Goal: Transaction & Acquisition: Book appointment/travel/reservation

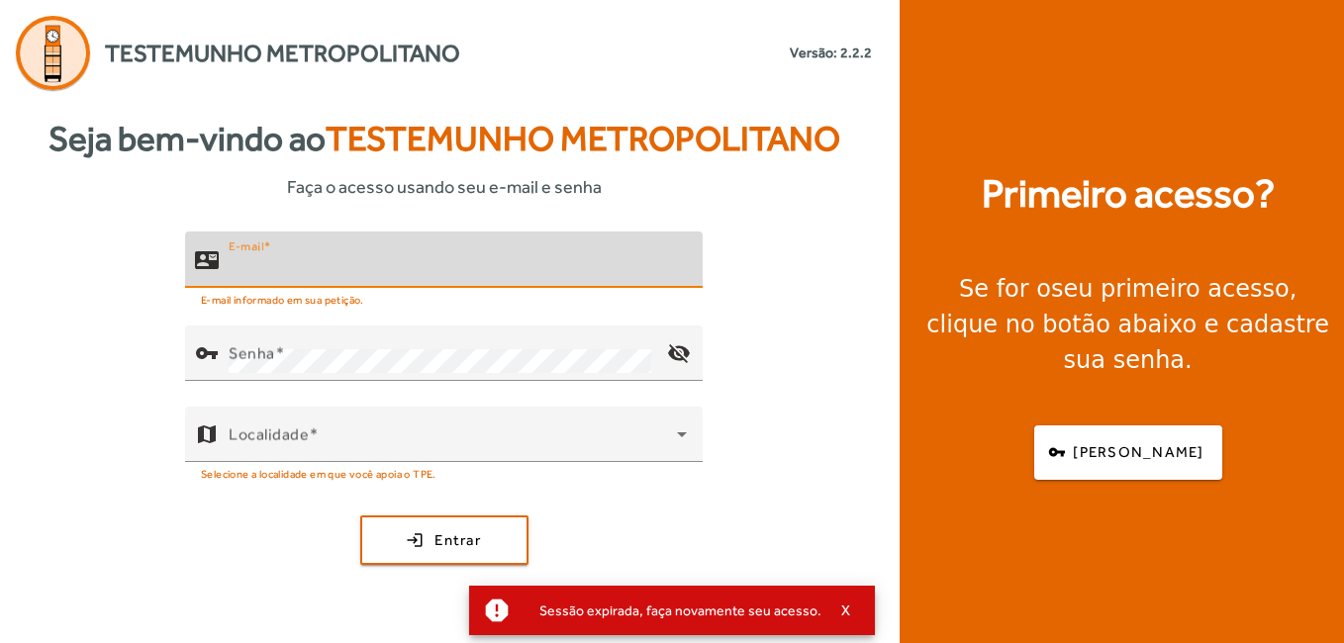
click at [452, 272] on input "E-mail" at bounding box center [458, 268] width 458 height 24
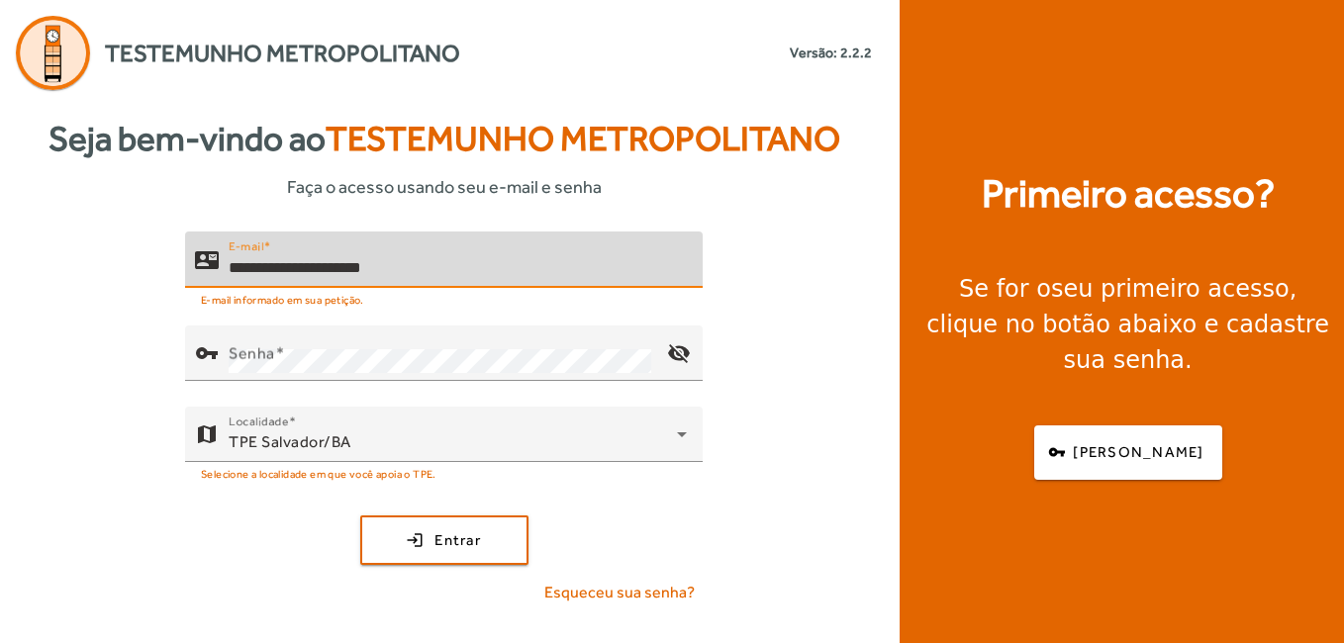
type input "**********"
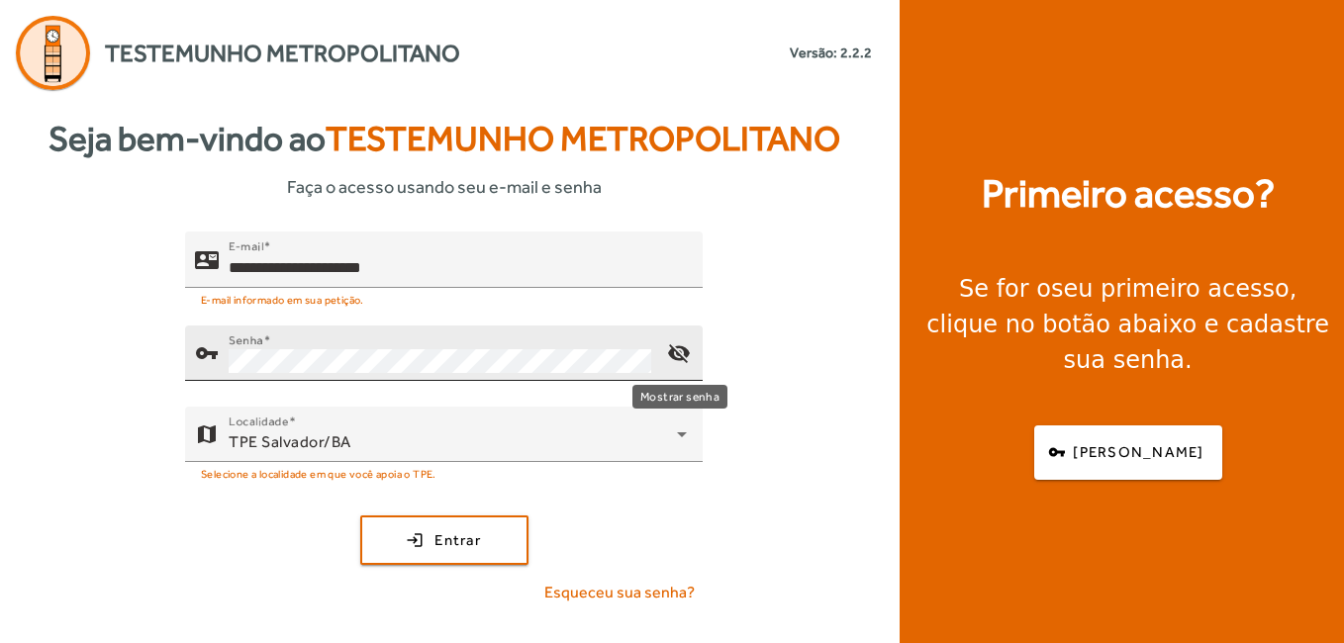
click at [685, 349] on mat-icon "visibility_off" at bounding box center [679, 354] width 48 height 48
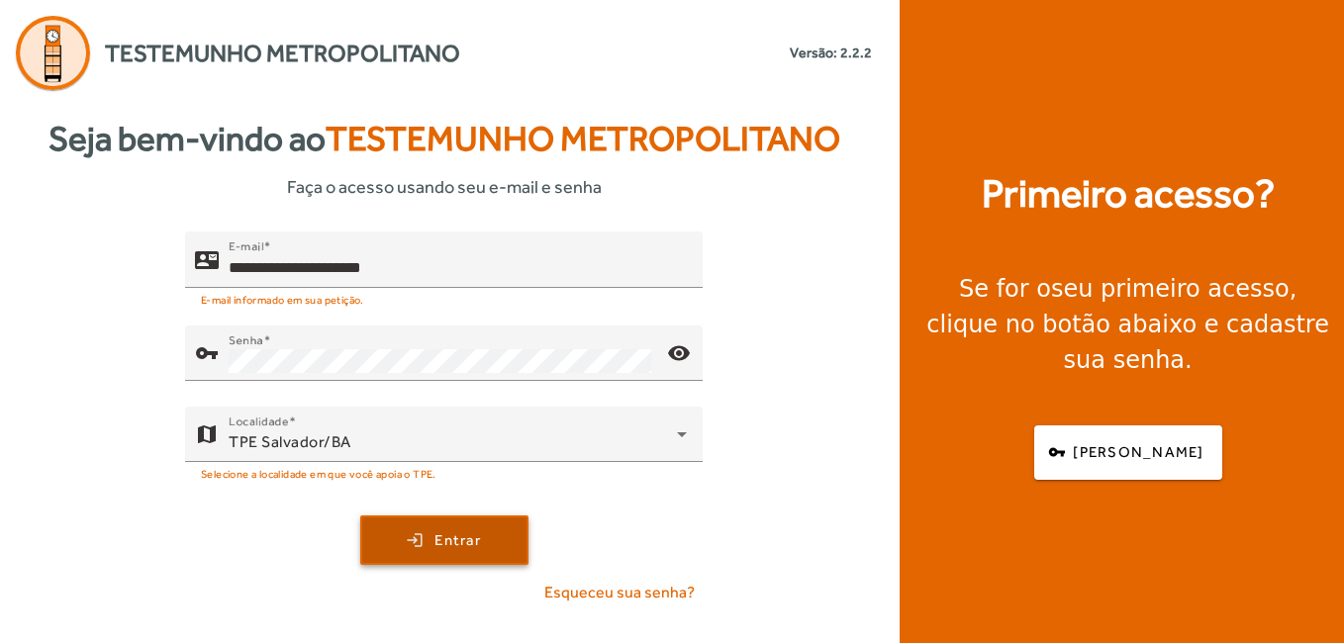
click at [449, 538] on span "Entrar" at bounding box center [457, 541] width 47 height 23
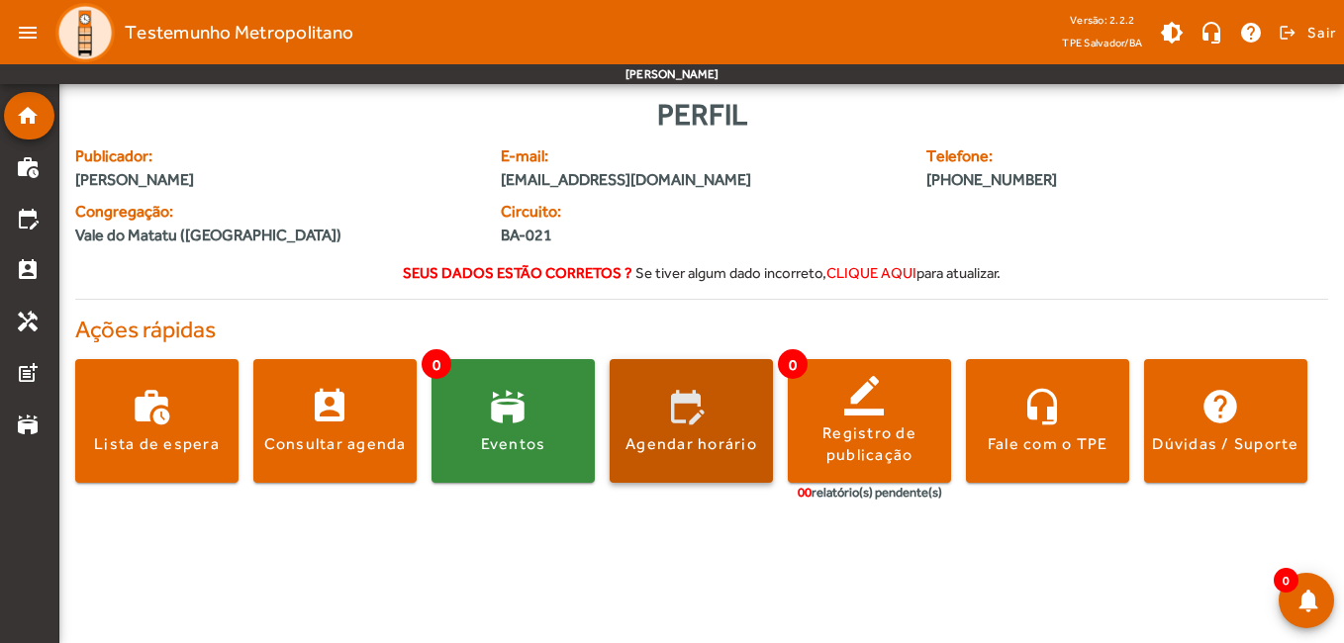
click at [721, 432] on span at bounding box center [691, 422] width 163 height 48
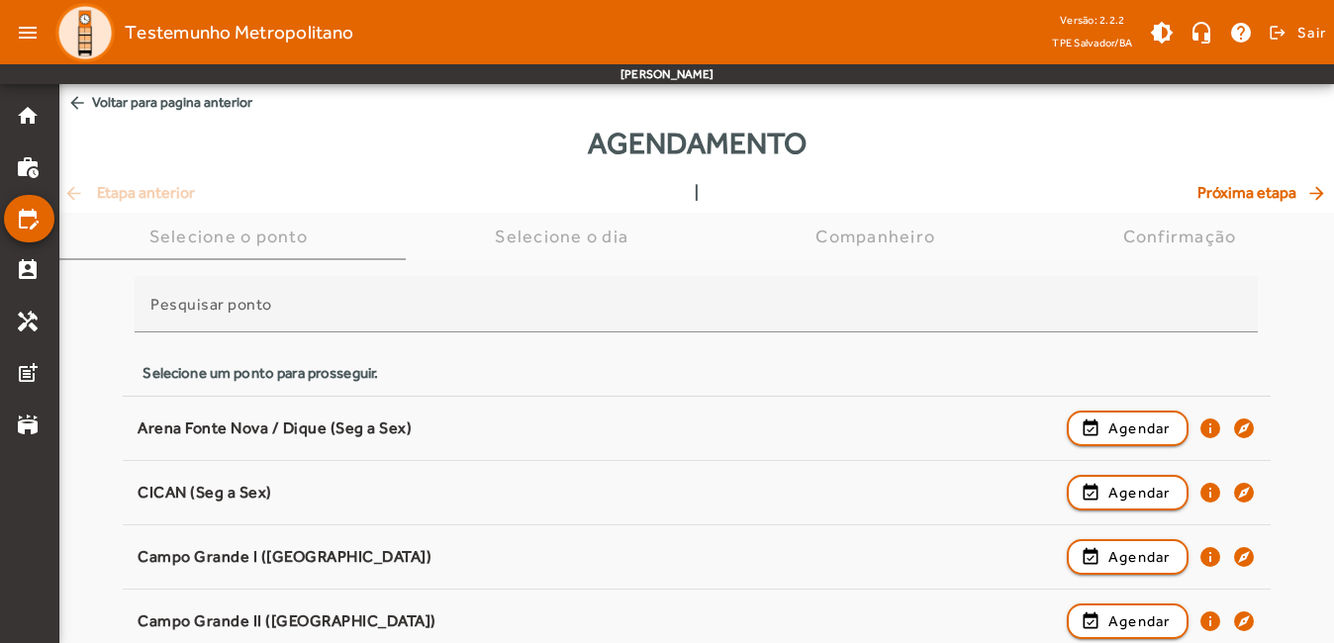
click at [81, 93] on mat-icon "arrow_back" at bounding box center [77, 103] width 20 height 20
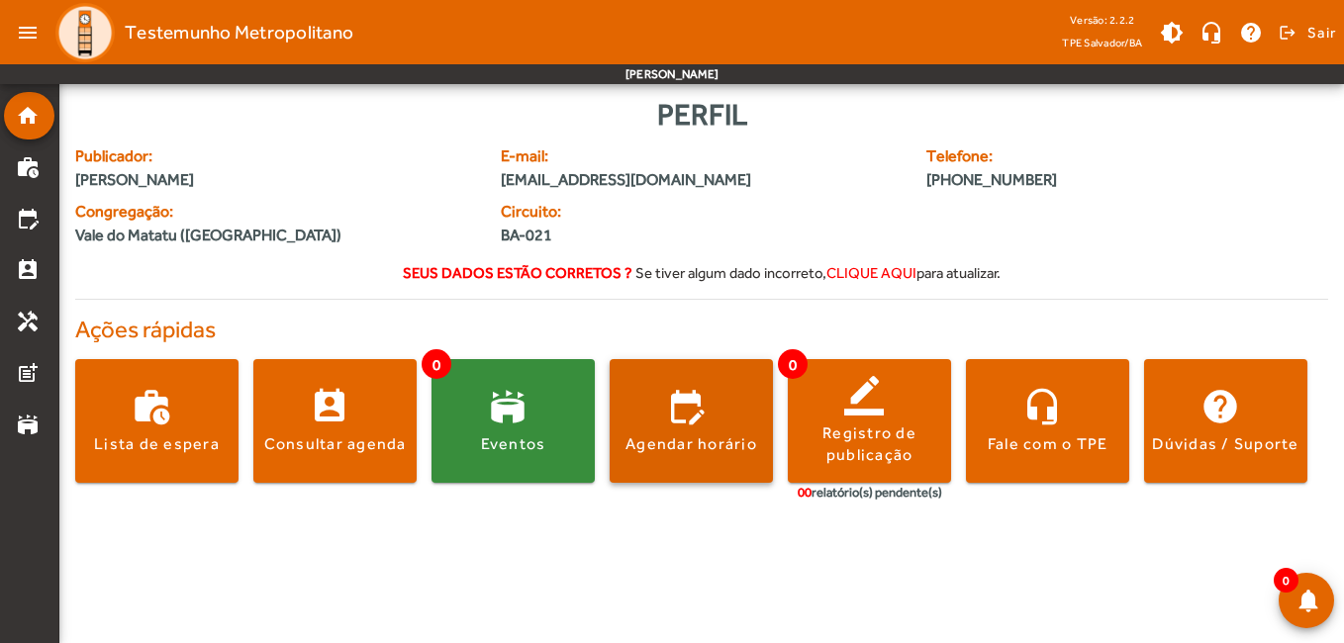
click at [727, 455] on div "Agendar horário" at bounding box center [692, 445] width 132 height 22
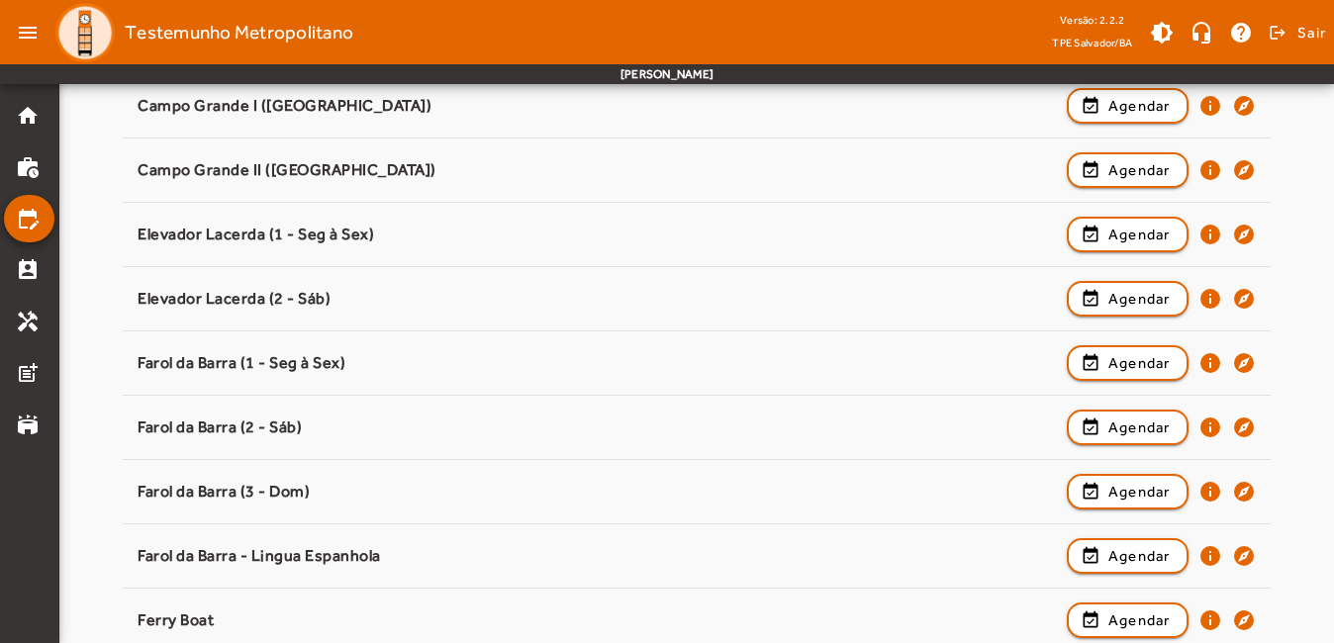
scroll to position [495, 0]
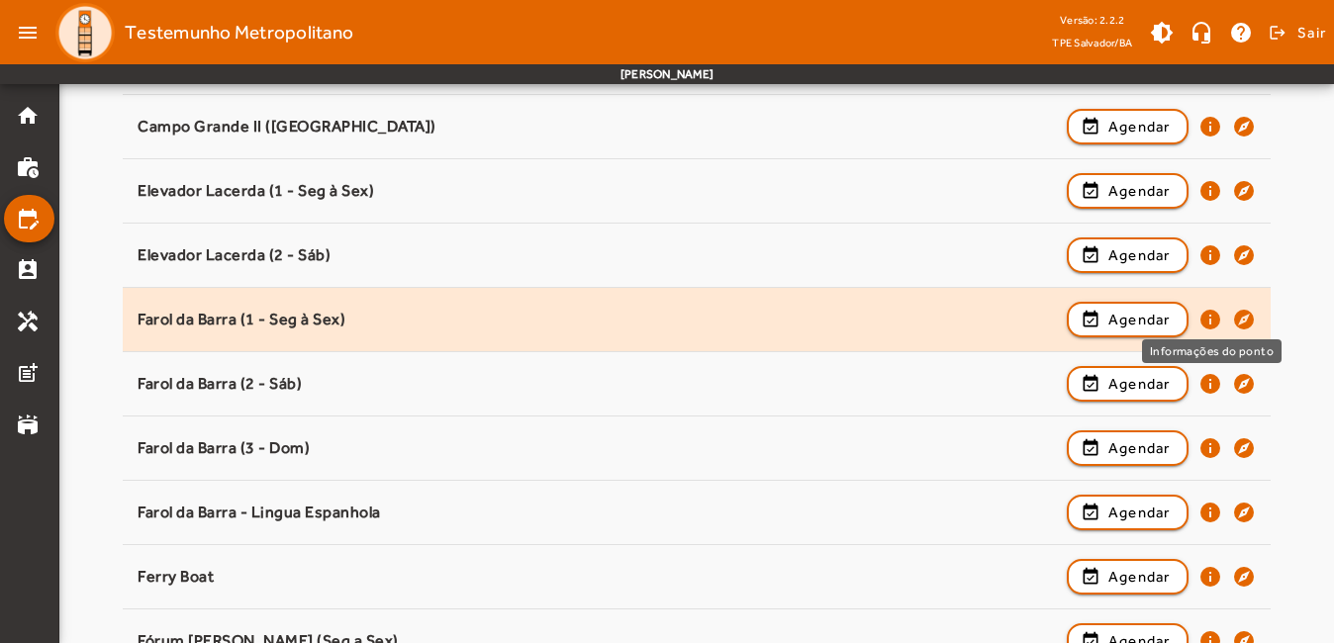
click at [1204, 321] on mat-icon "info" at bounding box center [1211, 320] width 24 height 24
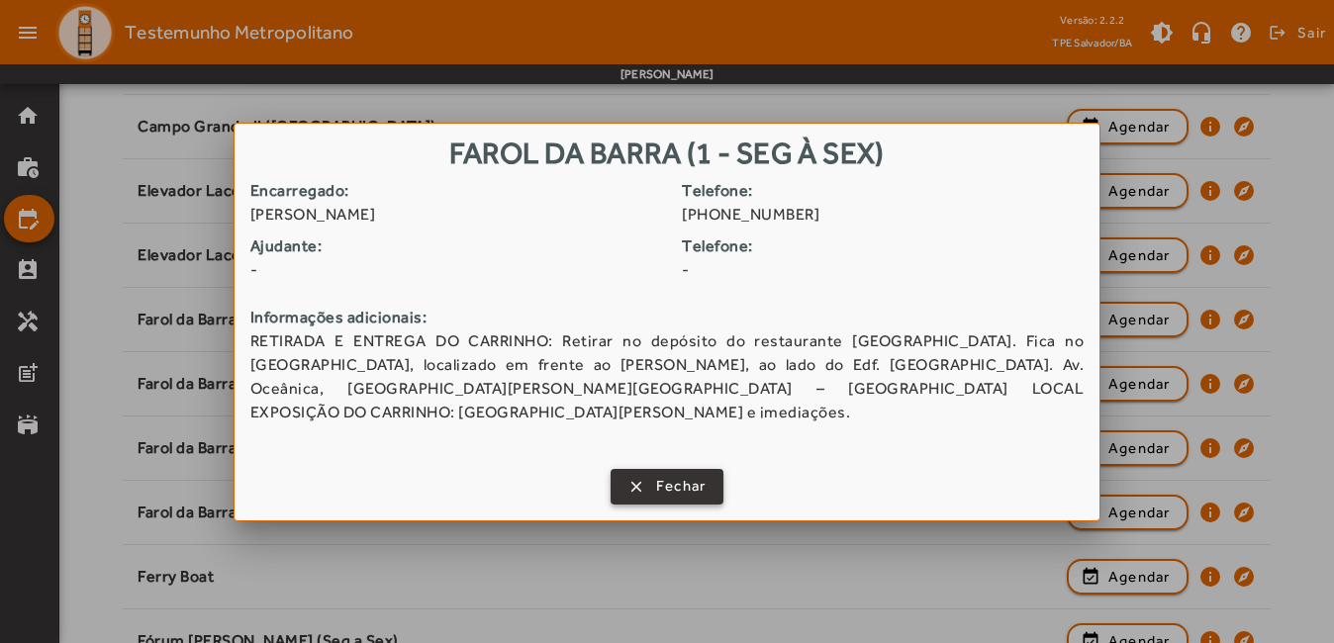
click at [707, 464] on span "button" at bounding box center [668, 487] width 110 height 48
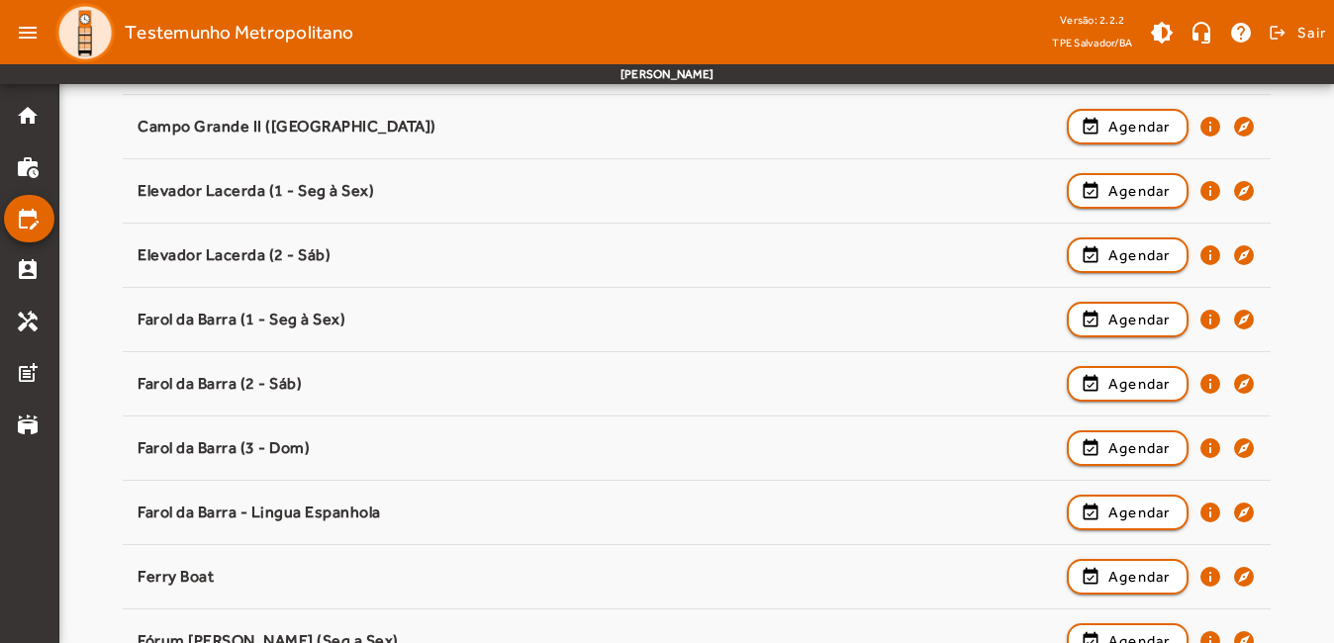
scroll to position [495, 0]
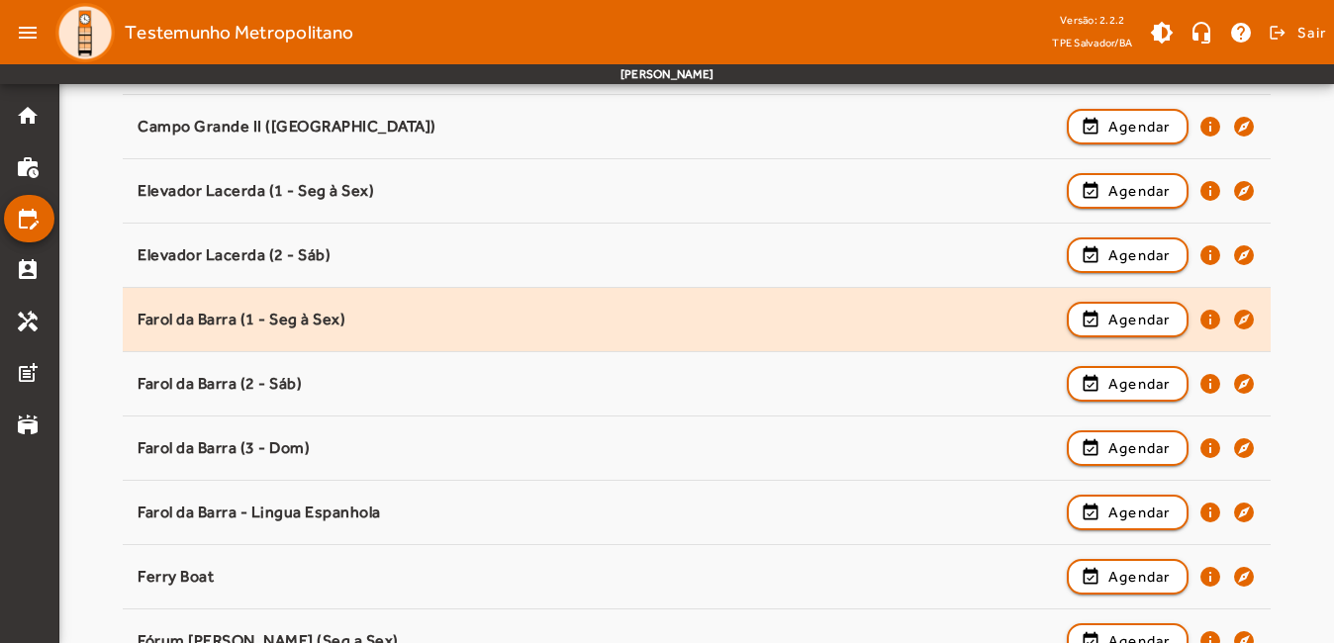
click at [306, 317] on div "Farol da Barra (1 - Seg à Sex)" at bounding box center [597, 320] width 918 height 21
click at [1088, 322] on span "button" at bounding box center [1128, 320] width 118 height 48
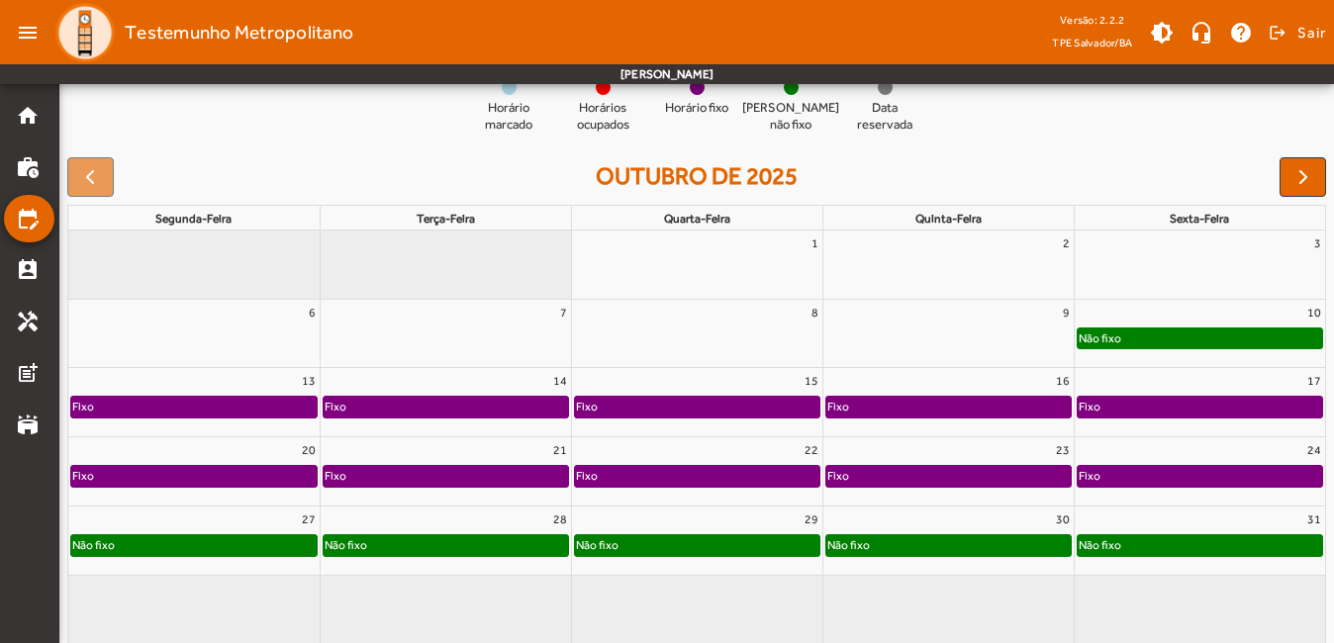
scroll to position [234, 0]
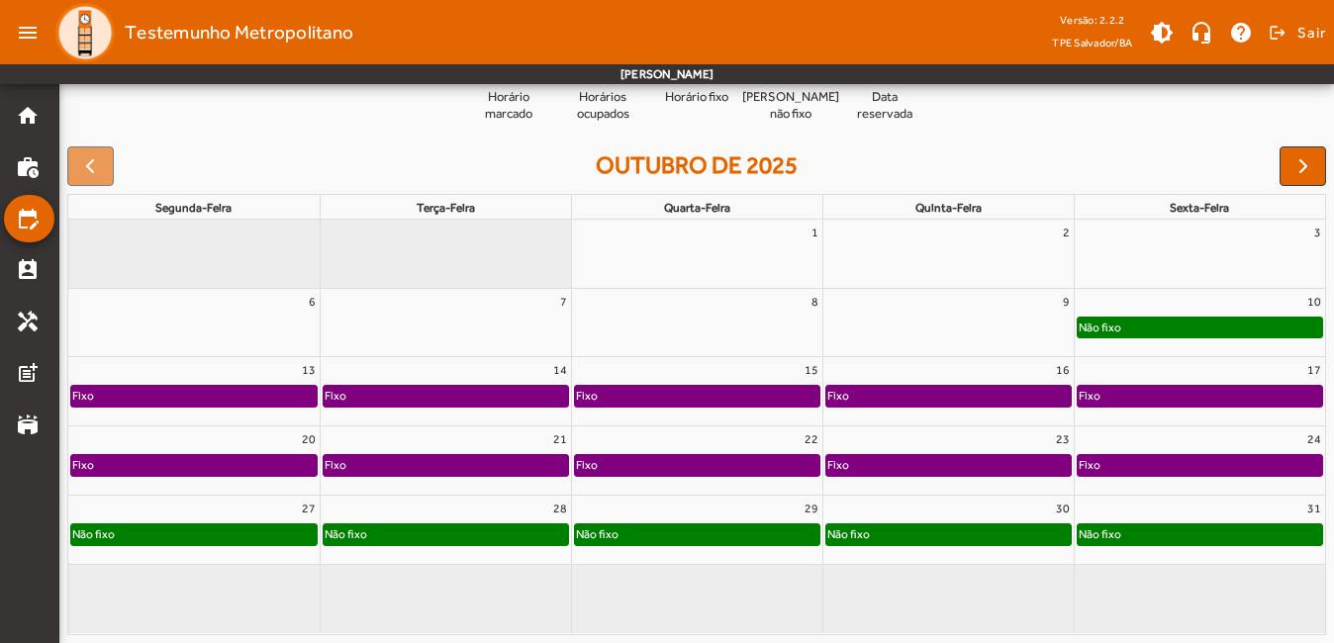
click at [1221, 397] on div "Fixo" at bounding box center [1200, 396] width 245 height 20
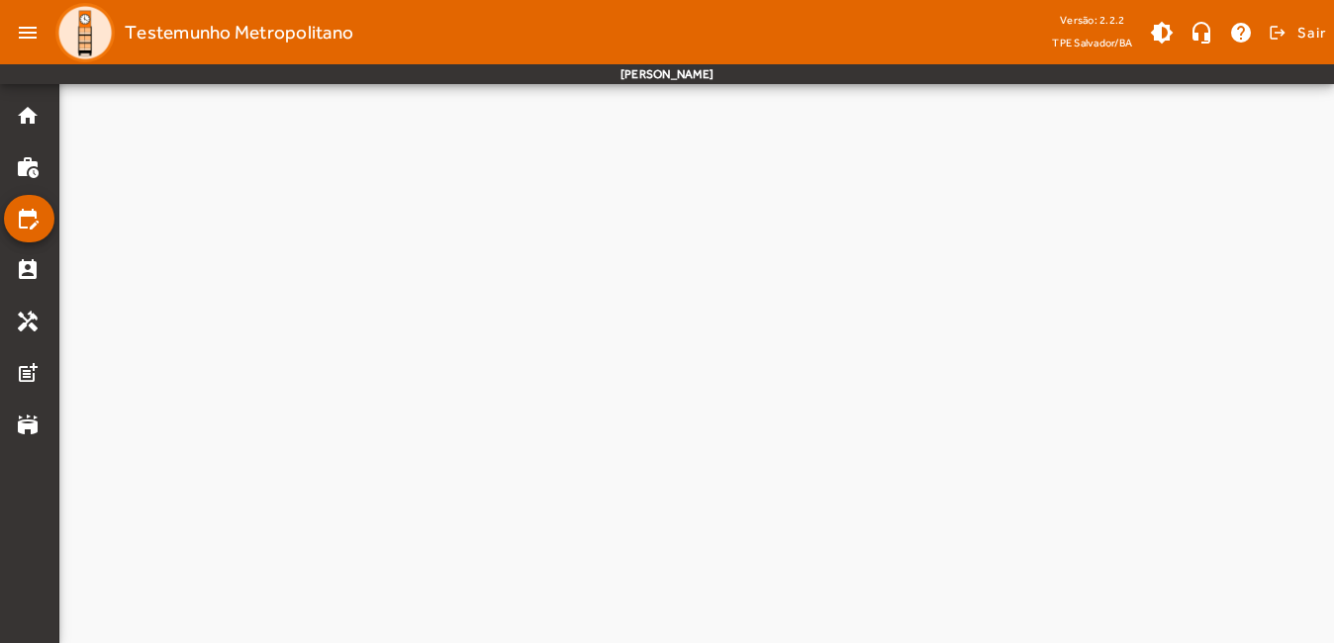
scroll to position [0, 0]
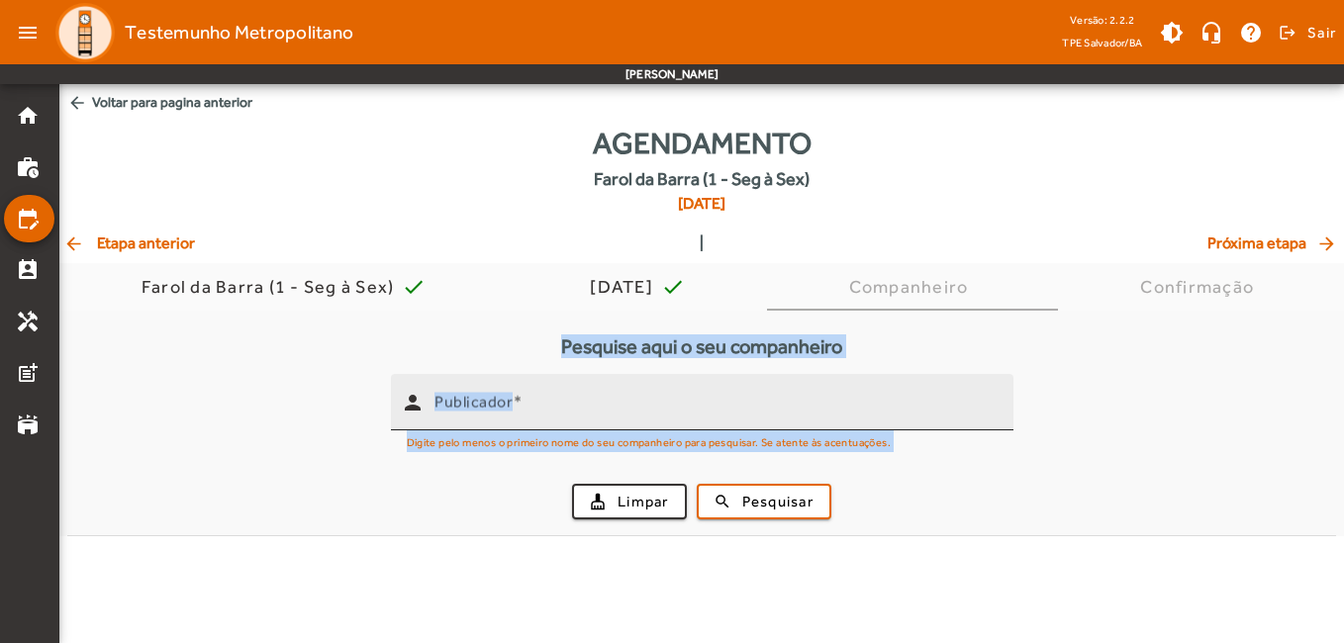
click at [573, 417] on input "Publicador" at bounding box center [715, 411] width 563 height 24
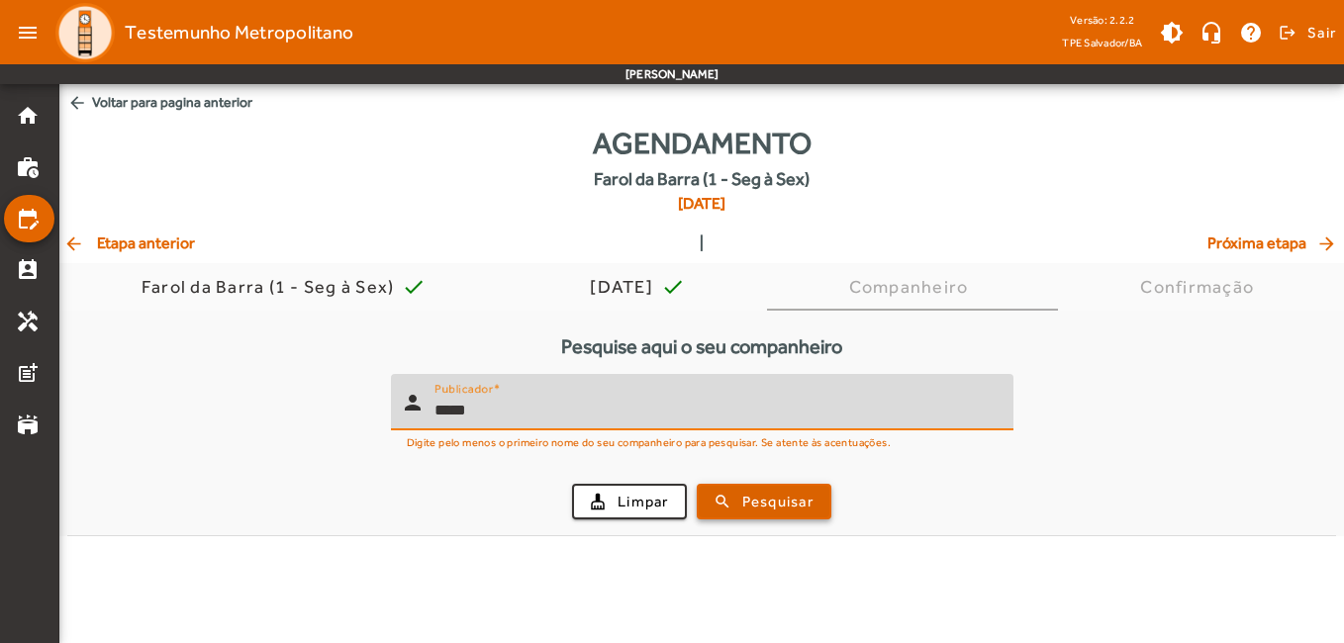
type input "*****"
click at [749, 504] on span "Pesquisar" at bounding box center [777, 502] width 71 height 23
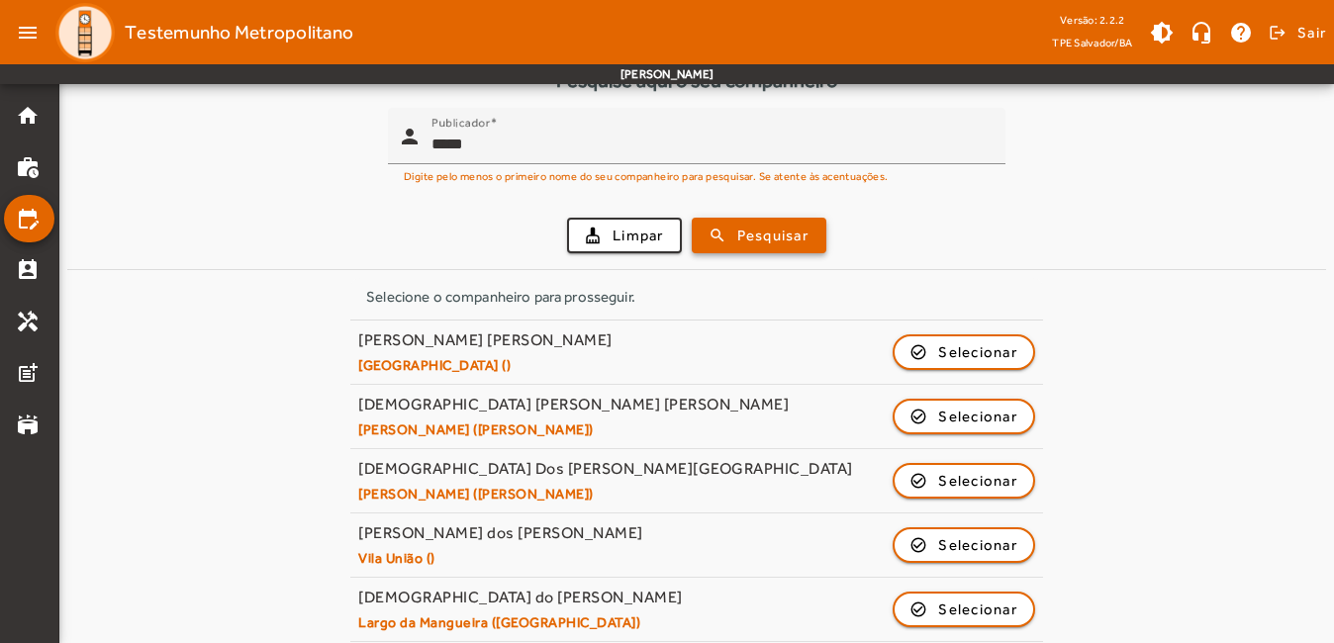
scroll to position [297, 0]
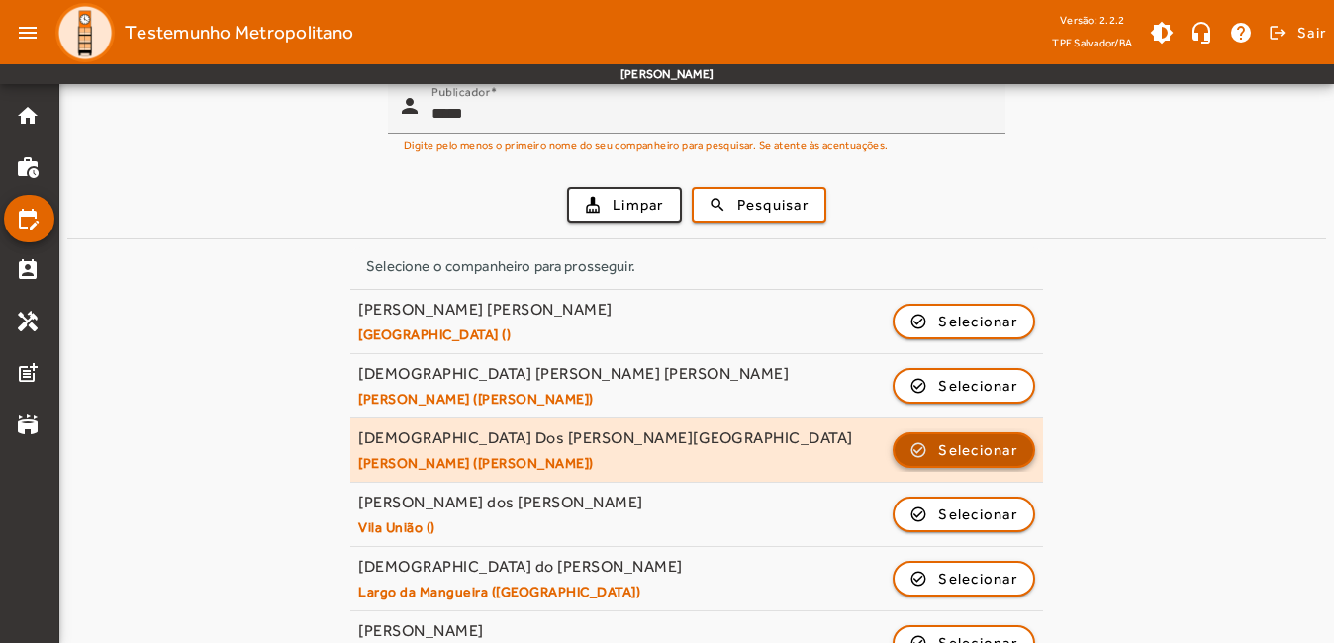
click at [985, 454] on span "Selecionar" at bounding box center [977, 450] width 79 height 24
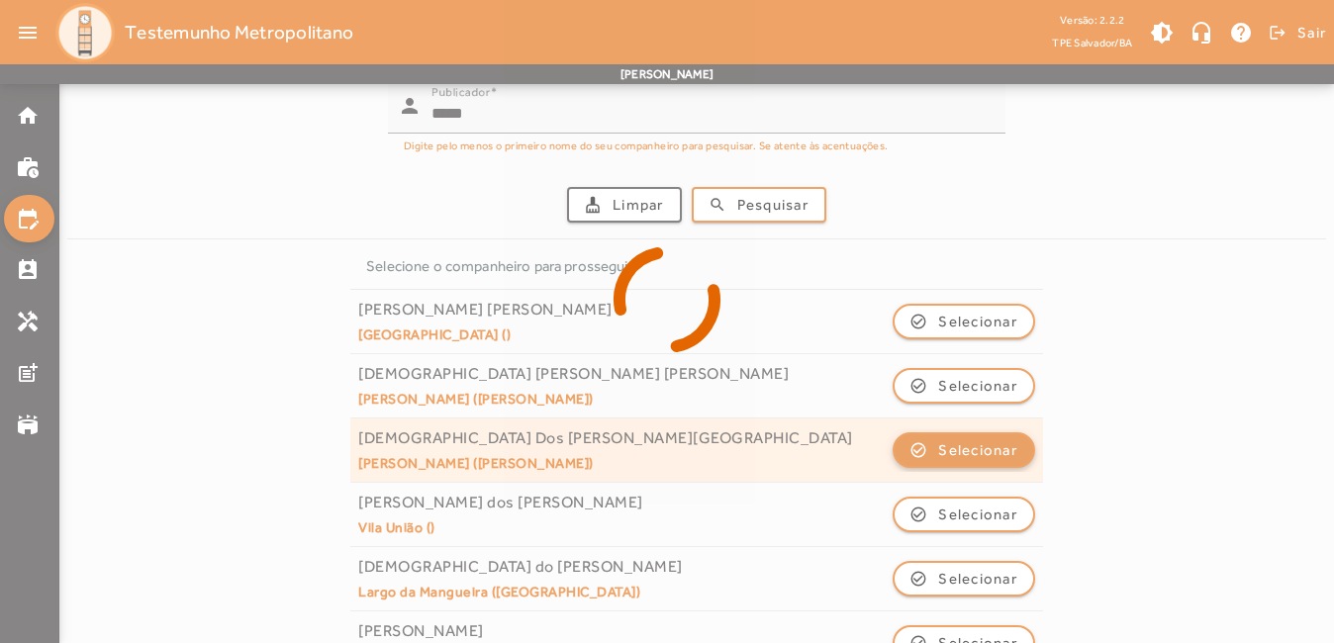
scroll to position [0, 0]
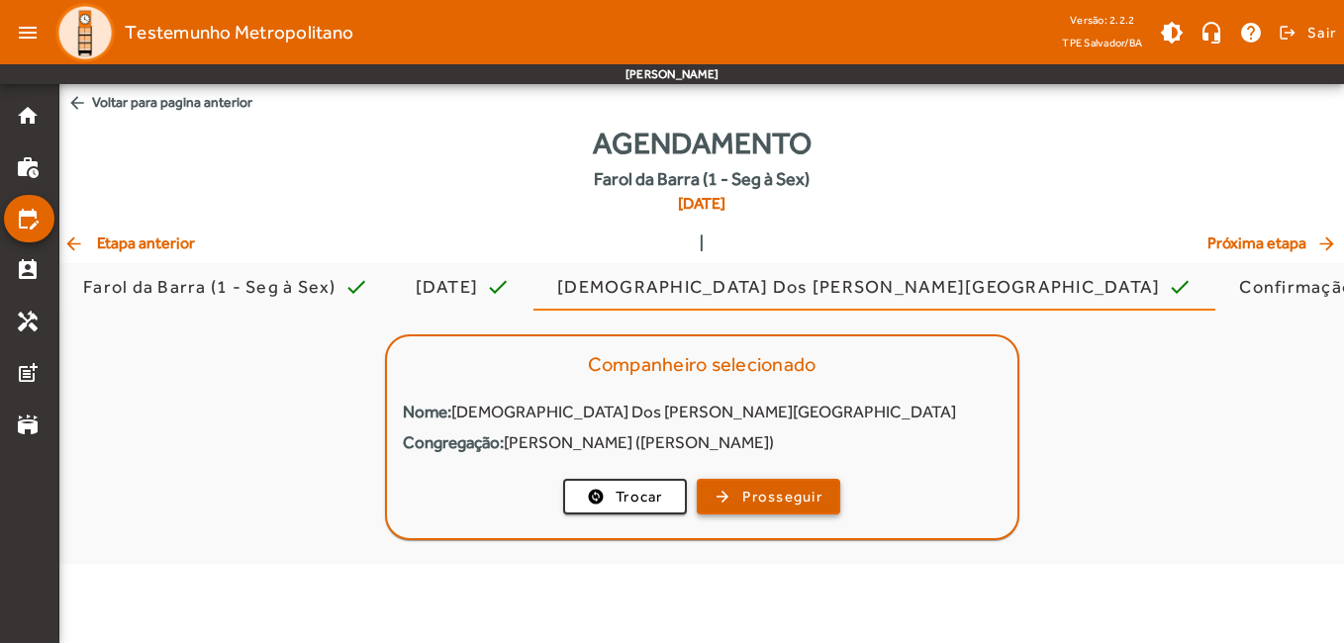
click at [813, 500] on span "Prosseguir" at bounding box center [782, 497] width 80 height 23
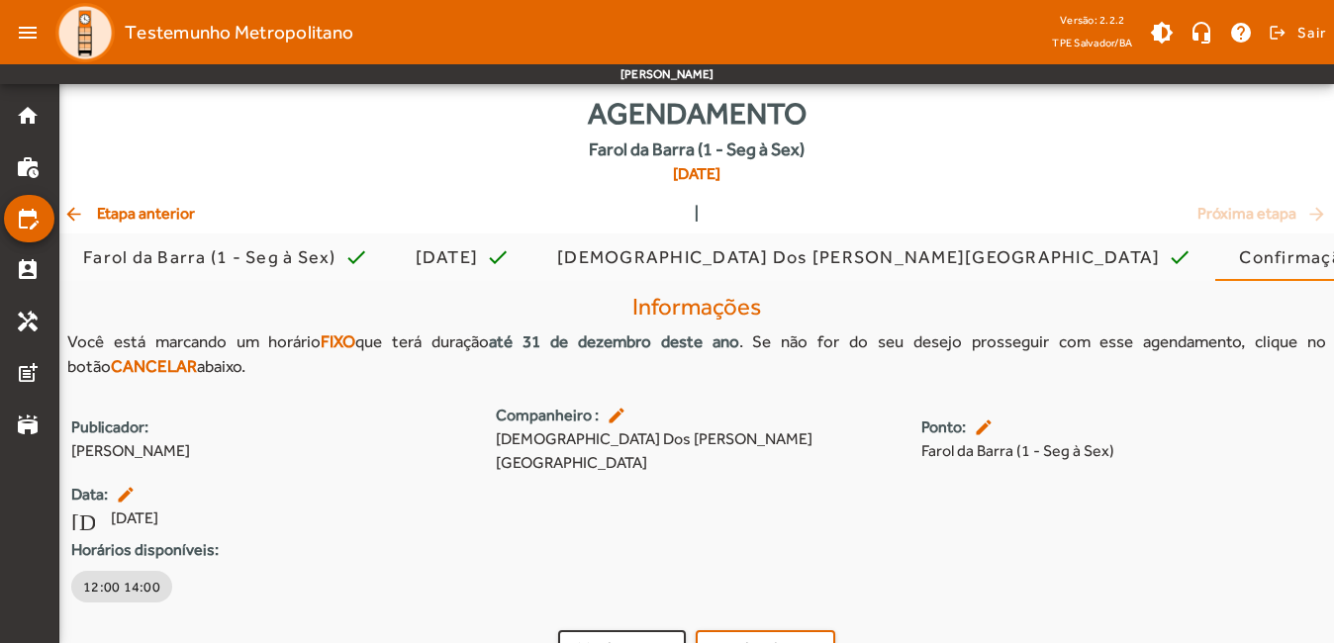
scroll to position [45, 0]
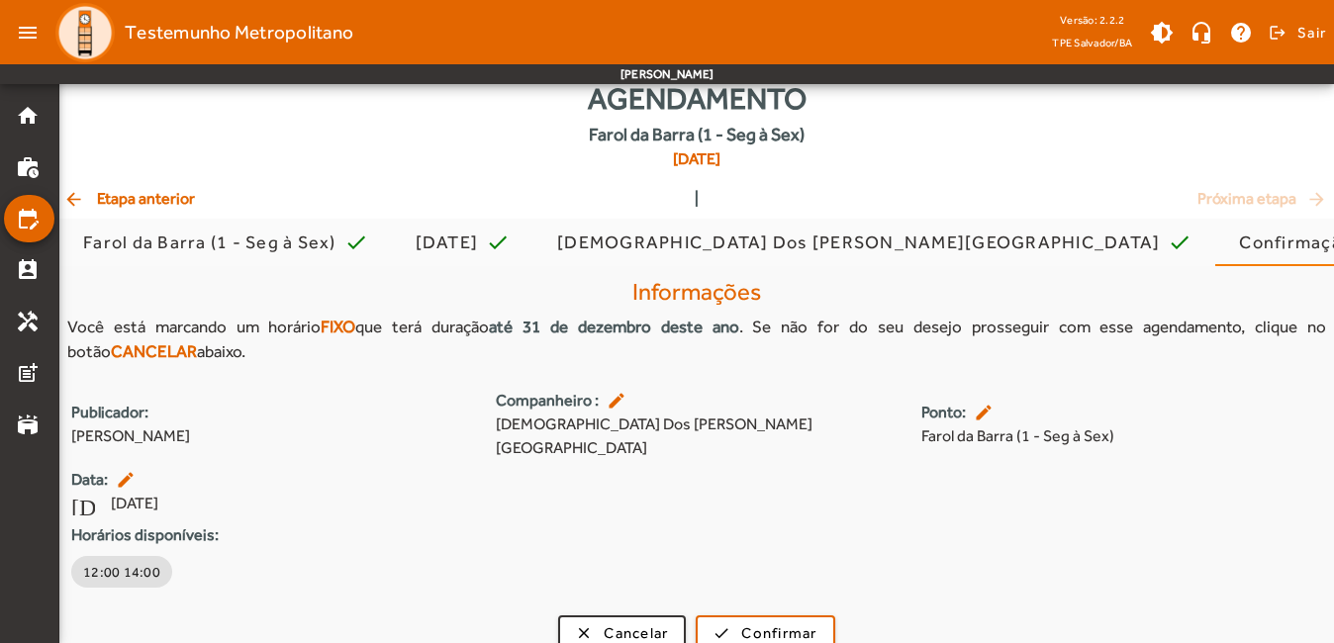
click at [154, 206] on span "arrow_back Etapa anterior" at bounding box center [129, 199] width 132 height 24
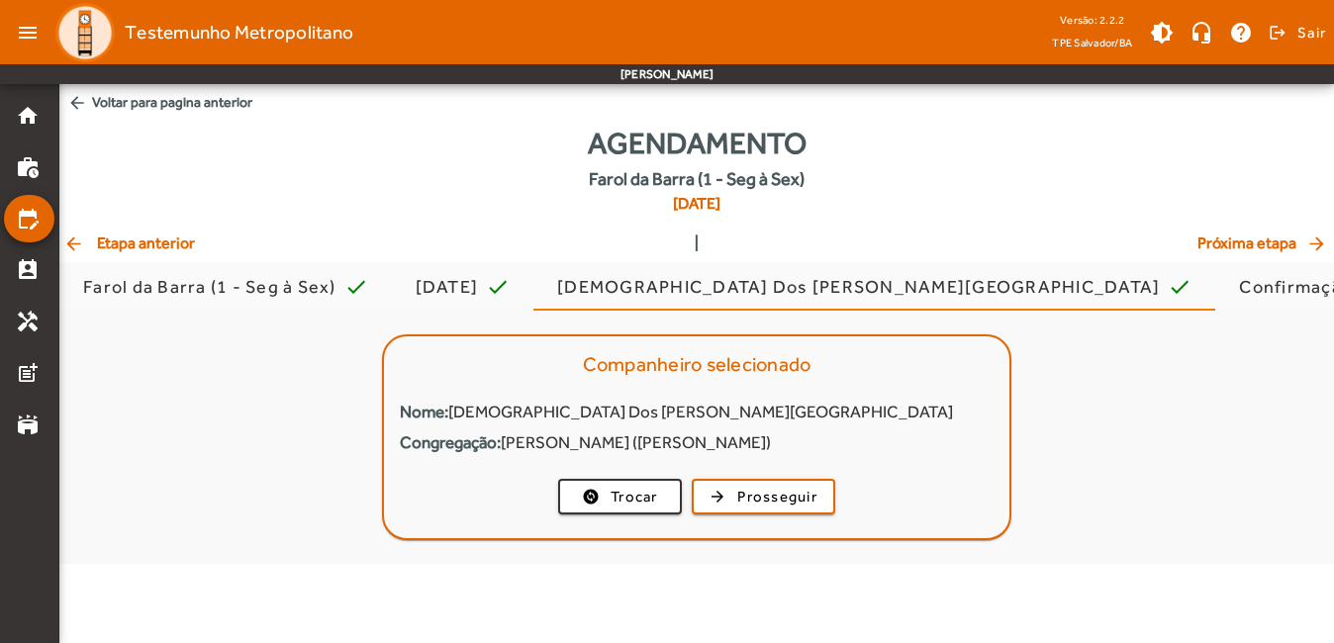
scroll to position [0, 0]
click at [154, 252] on span "arrow_back Etapa anterior" at bounding box center [129, 244] width 132 height 24
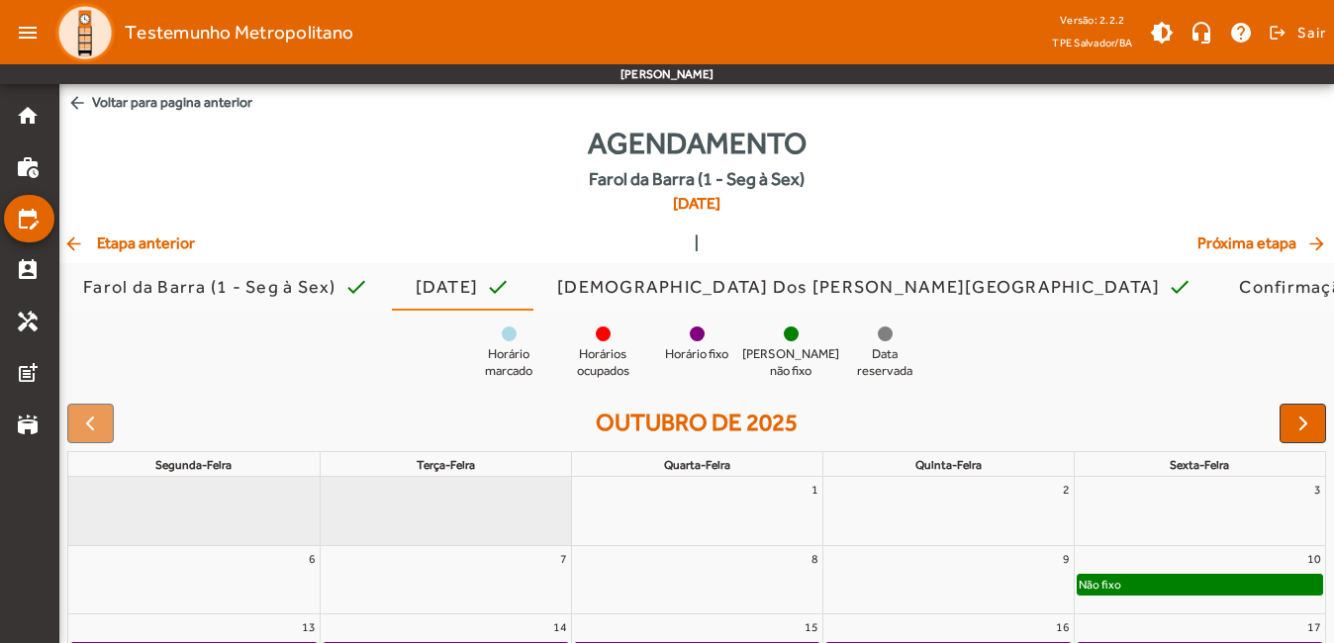
click at [154, 242] on span "arrow_back Etapa anterior" at bounding box center [129, 244] width 132 height 24
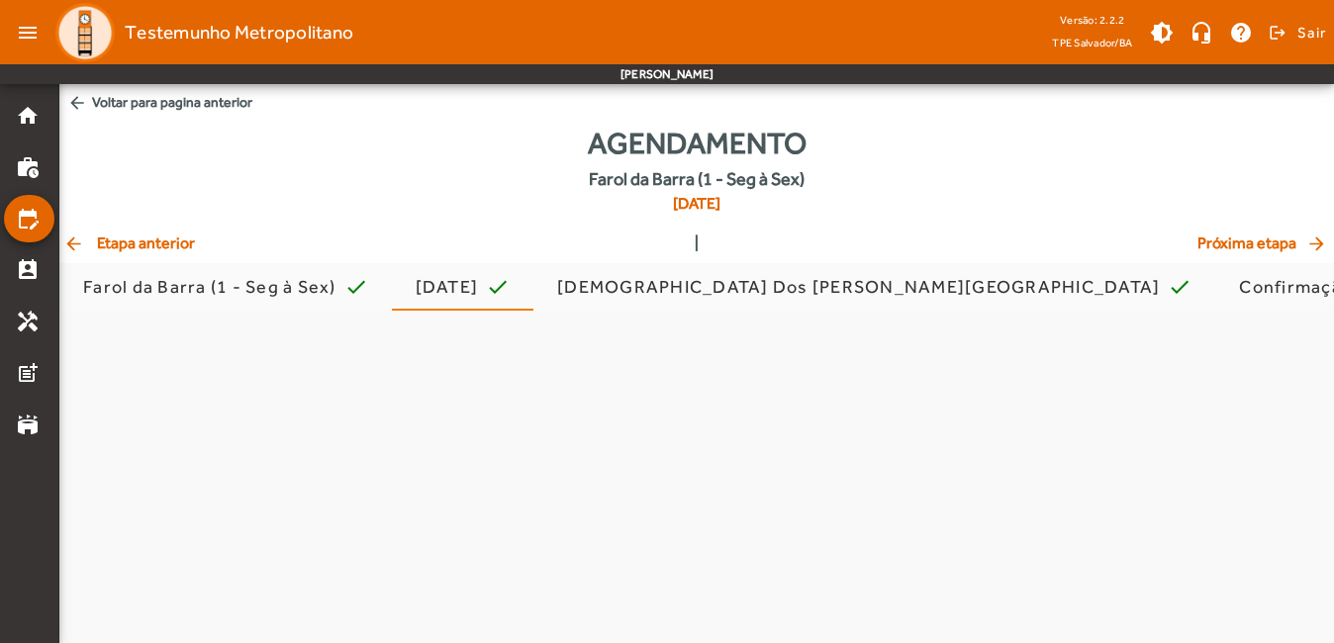
click at [154, 242] on div "arrow_back Etapa anterior | Próxima etapa arrow_forward" at bounding box center [696, 244] width 1267 height 24
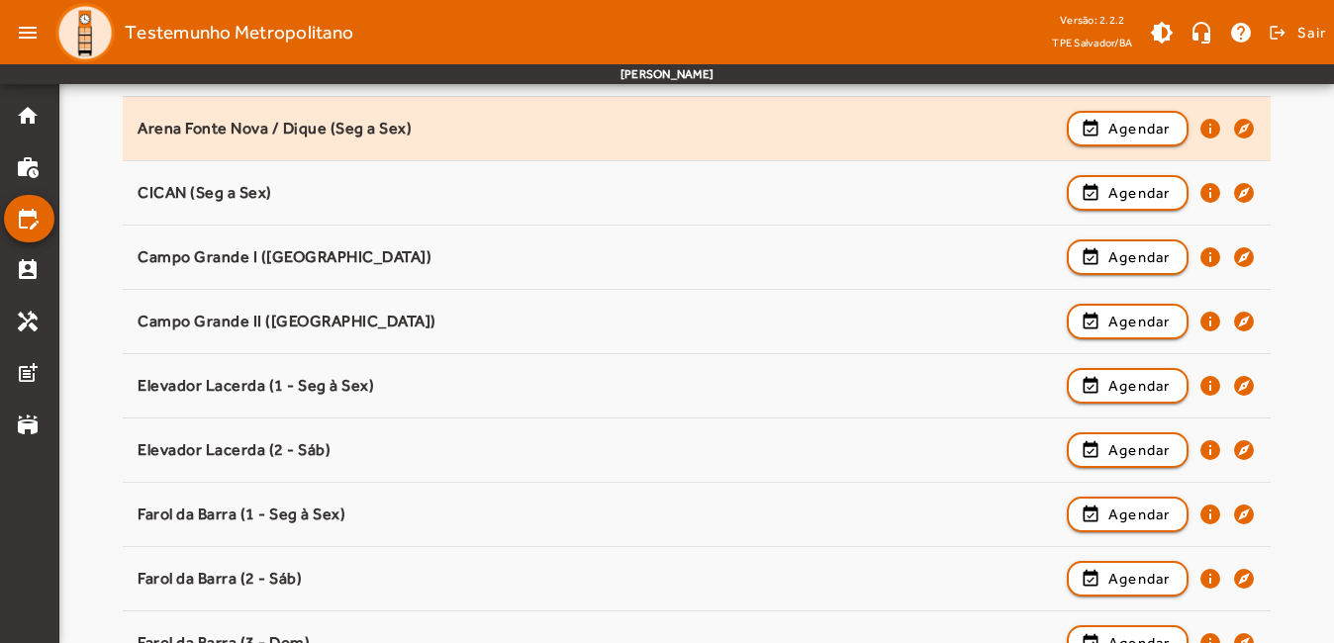
scroll to position [396, 0]
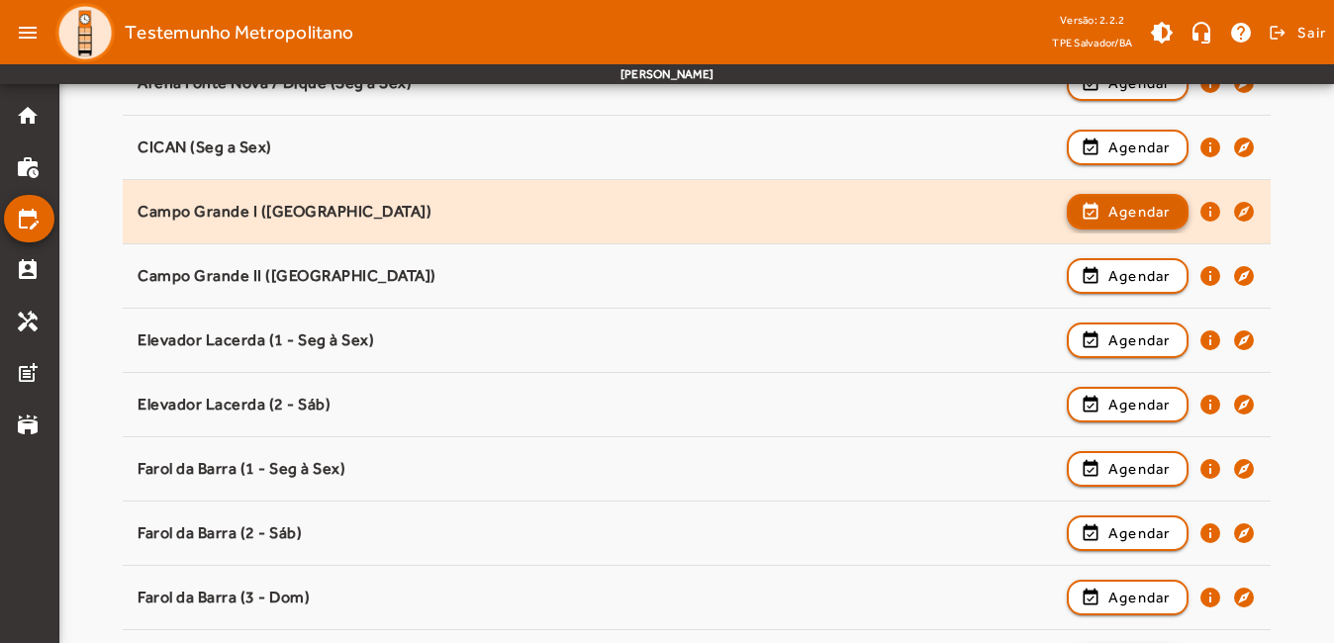
click at [1116, 215] on span "Agendar" at bounding box center [1139, 212] width 62 height 24
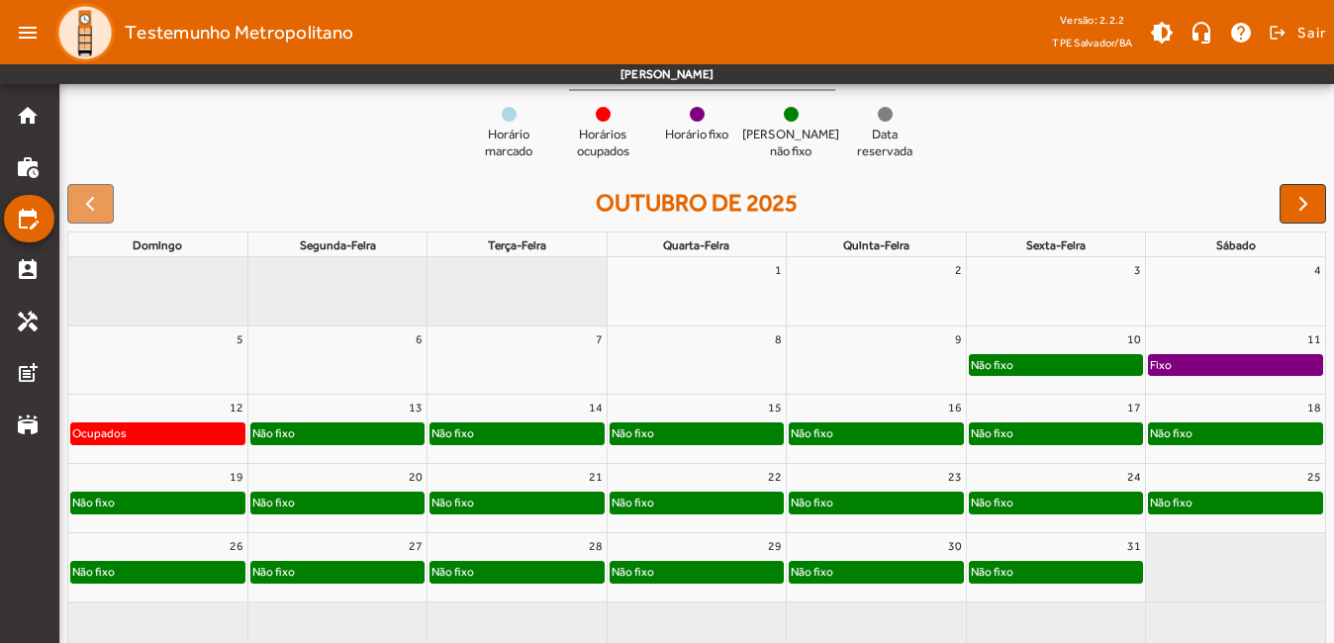
scroll to position [198, 0]
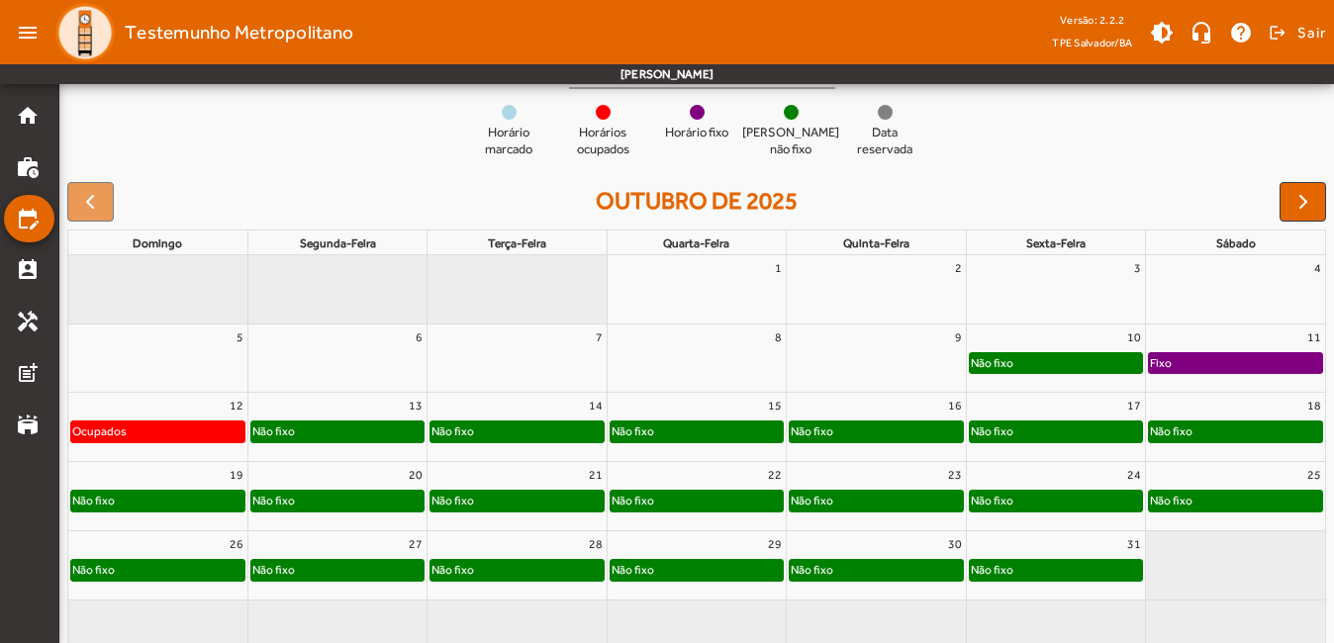
click at [1092, 432] on div "Não fixo" at bounding box center [1056, 432] width 172 height 20
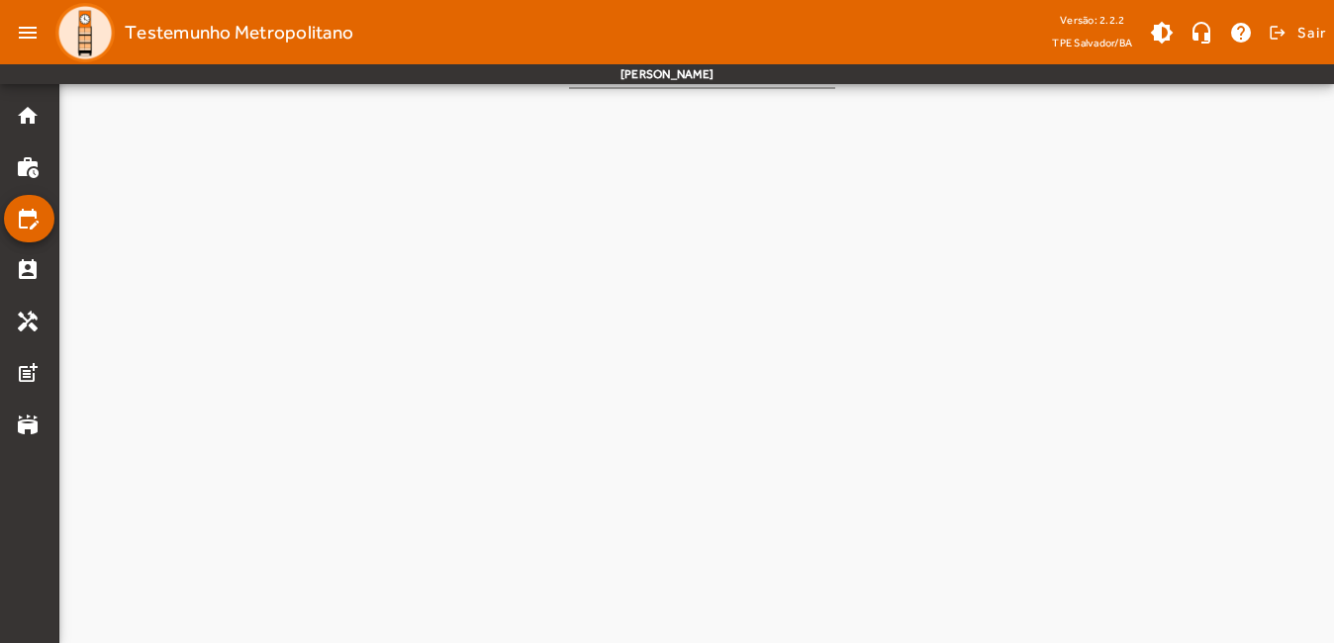
click at [1092, 432] on mat-tab-body at bounding box center [696, 384] width 1275 height 590
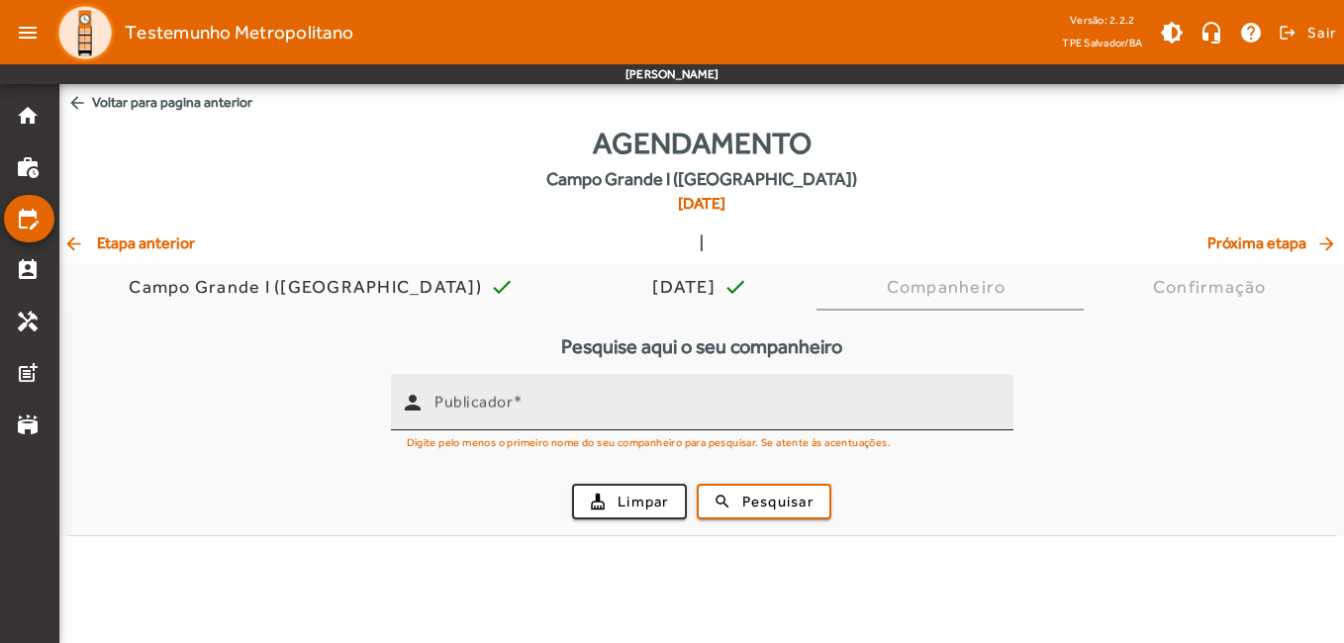
click at [858, 423] on div "Publicador" at bounding box center [715, 402] width 563 height 56
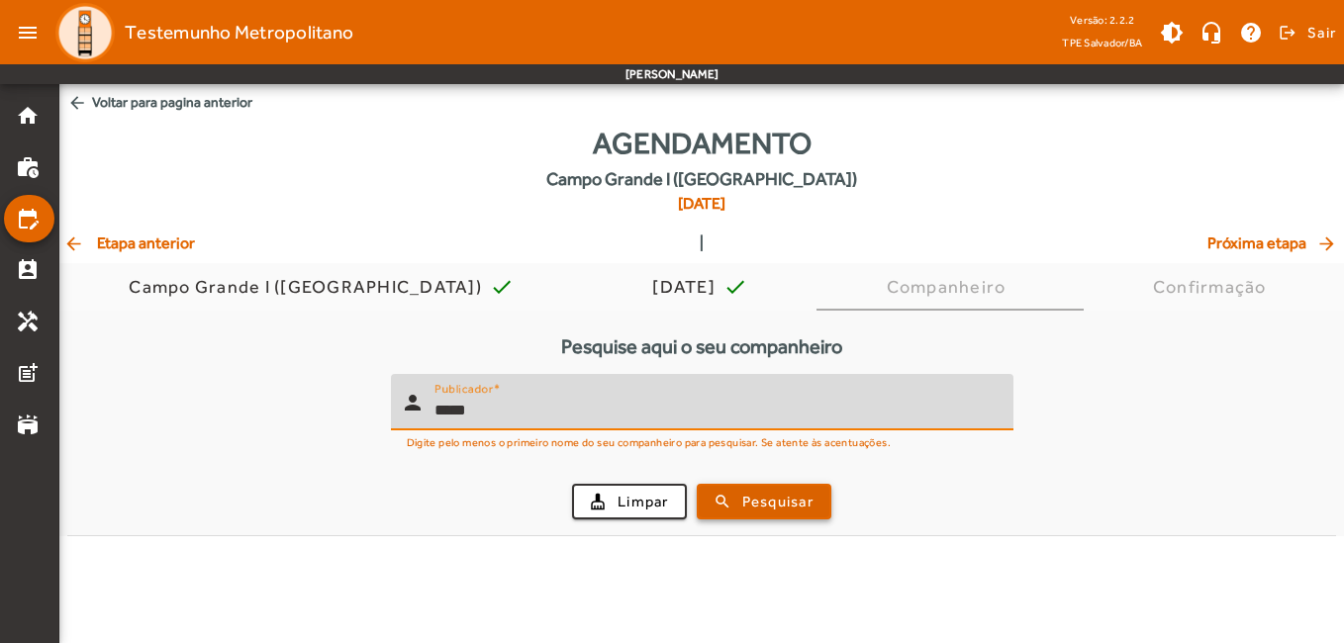
type input "*****"
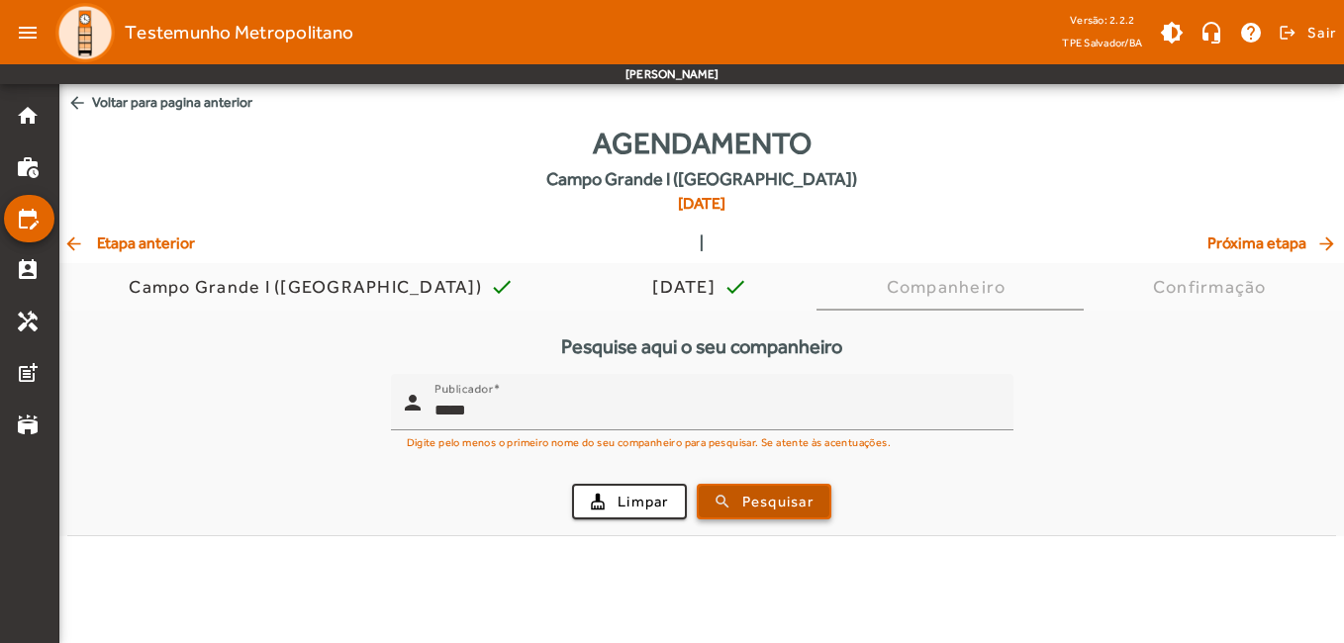
click at [829, 485] on span "submit" at bounding box center [764, 502] width 131 height 48
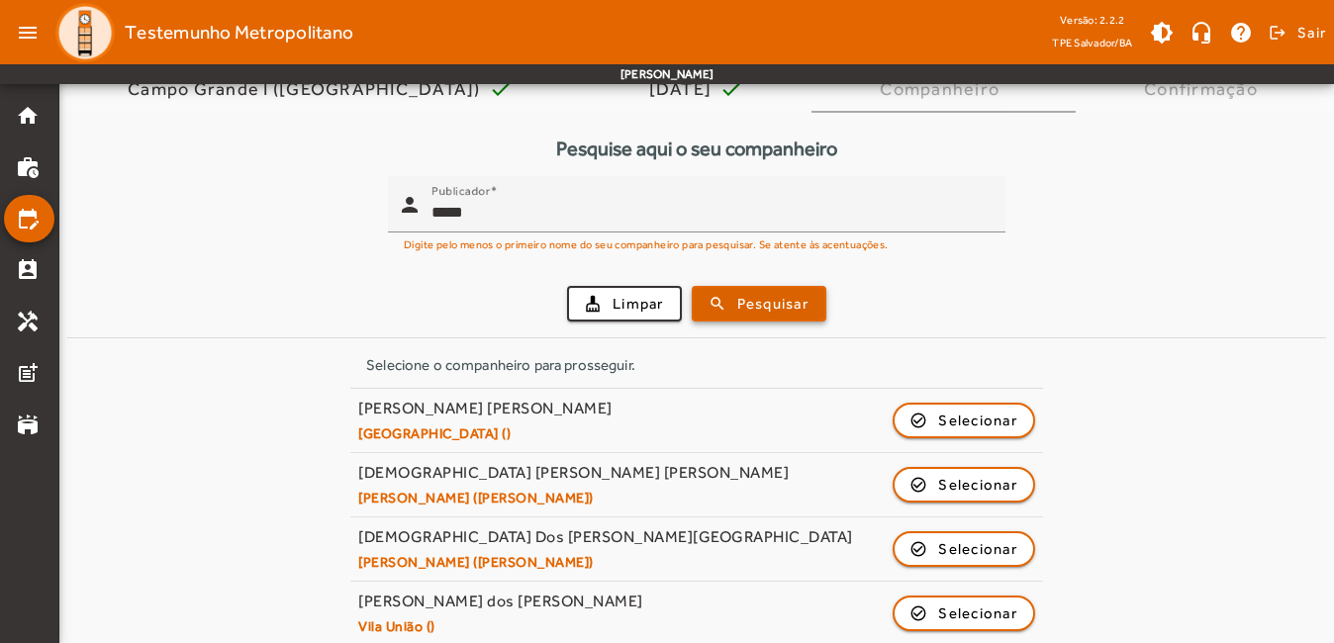
scroll to position [297, 0]
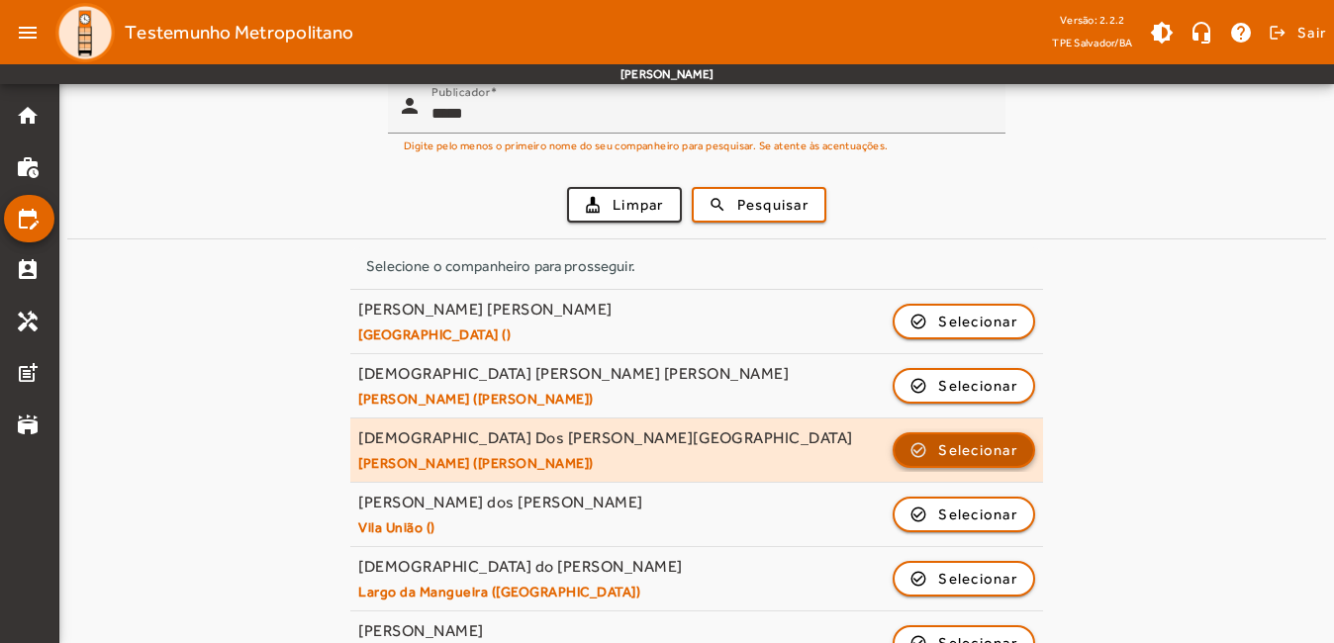
click at [941, 435] on span "button" at bounding box center [964, 451] width 139 height 48
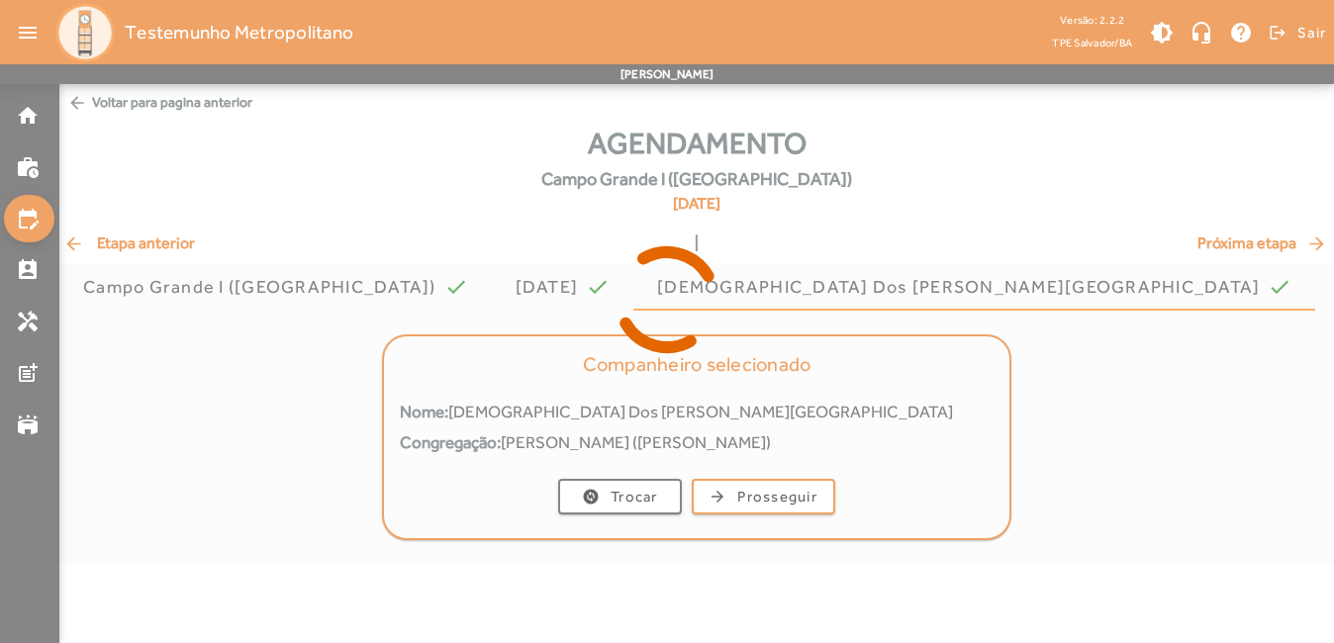
scroll to position [0, 0]
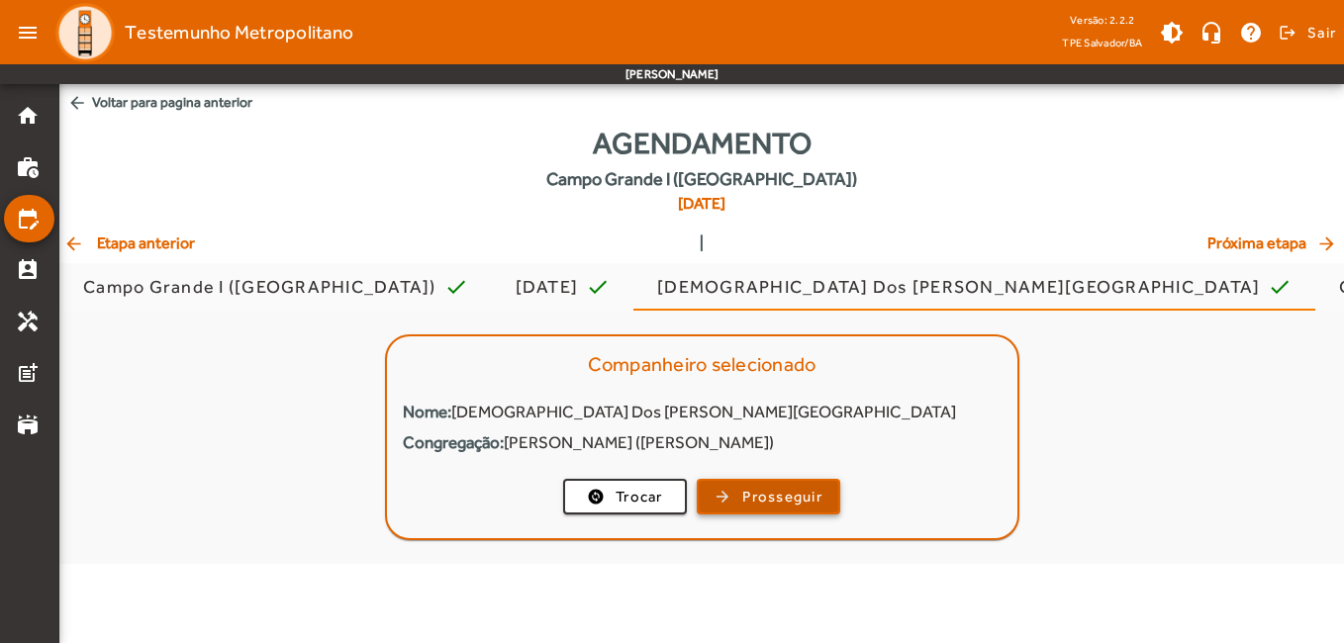
click at [756, 495] on span "Prosseguir" at bounding box center [782, 497] width 80 height 23
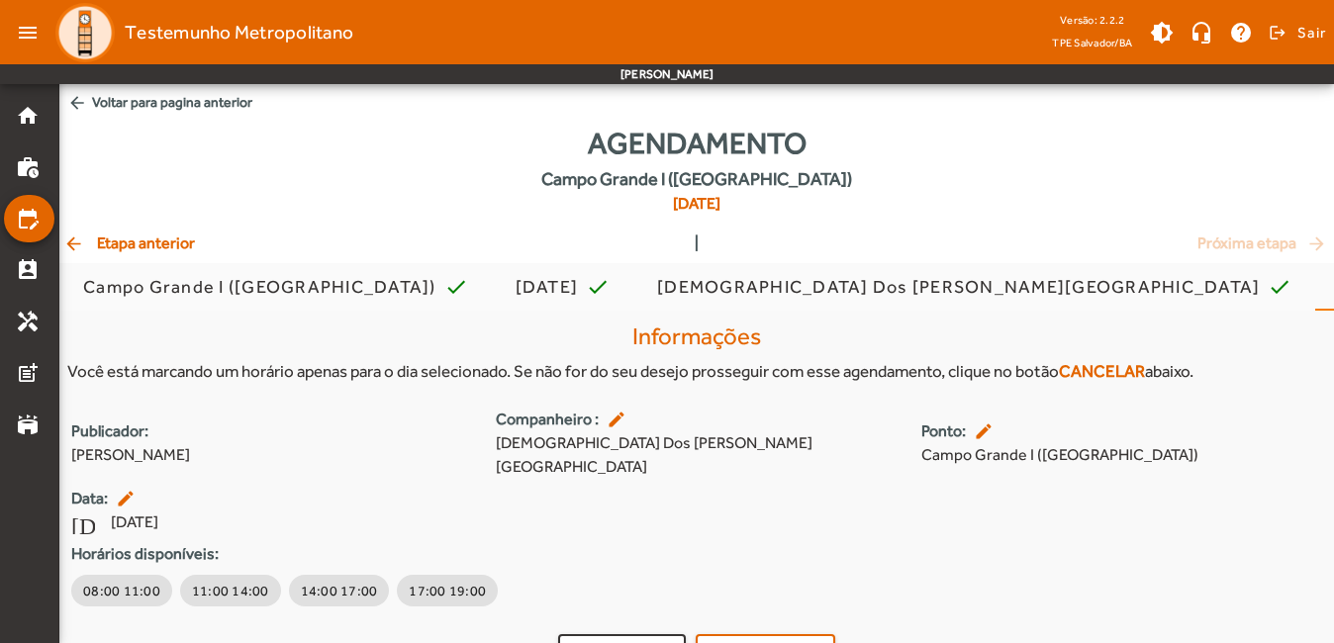
click at [105, 105] on span "arrow_back Voltar para pagina anterior" at bounding box center [696, 102] width 1275 height 37
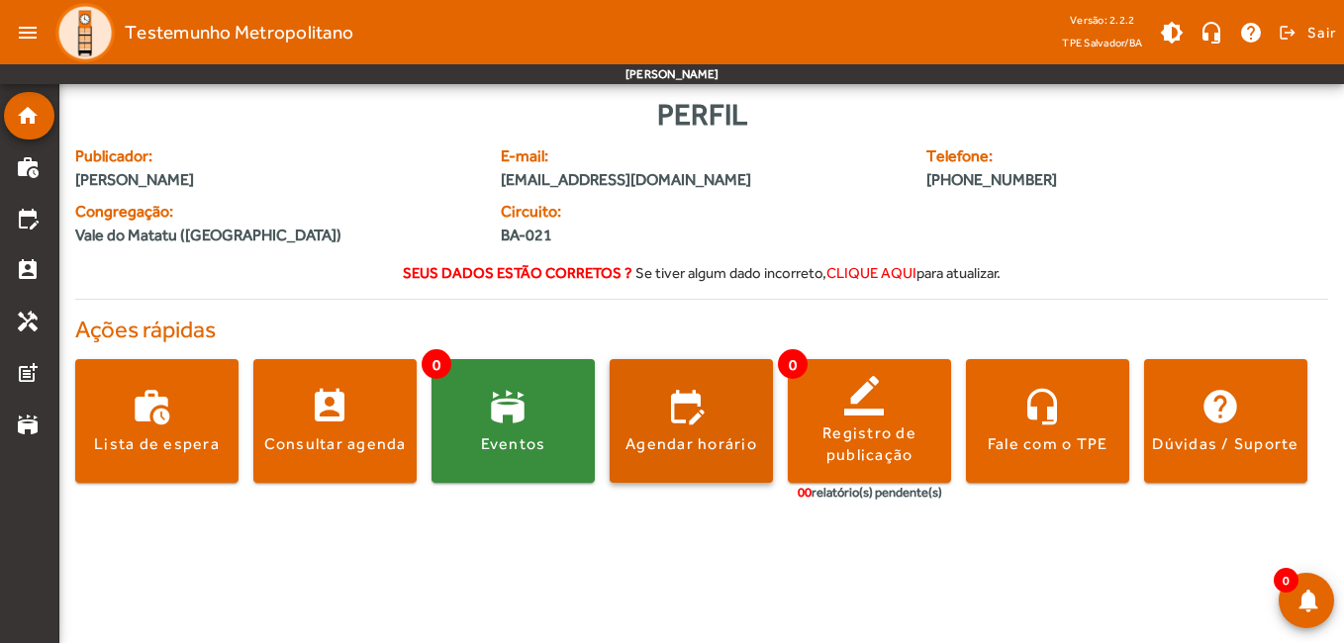
click at [753, 452] on div "Agendar horário" at bounding box center [692, 445] width 132 height 22
